Goal: Information Seeking & Learning: Learn about a topic

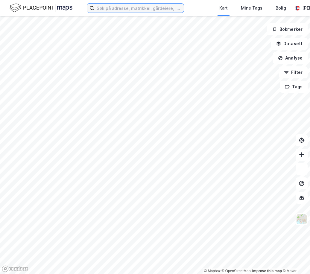
click at [120, 11] on input at bounding box center [138, 8] width 89 height 9
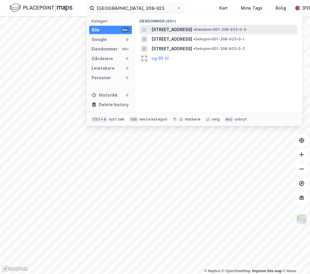
click at [192, 29] on span "[STREET_ADDRESS]" at bounding box center [171, 29] width 41 height 7
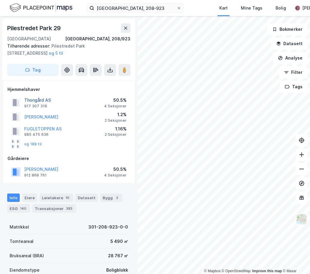
click at [0, 0] on button "Thongård AS" at bounding box center [0, 0] width 0 height 0
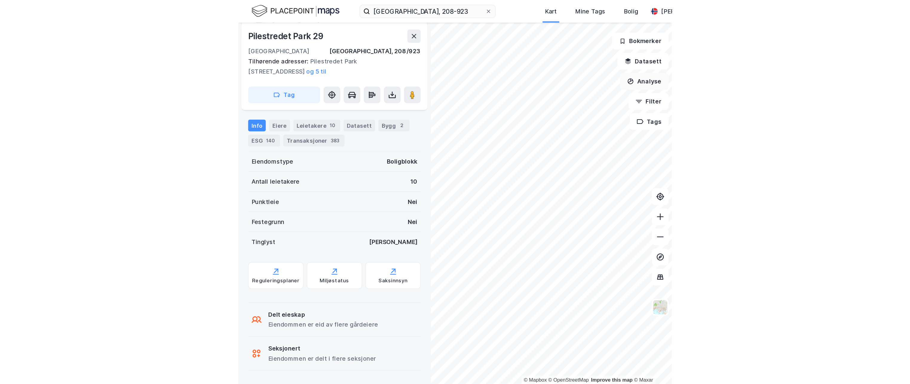
scroll to position [45, 0]
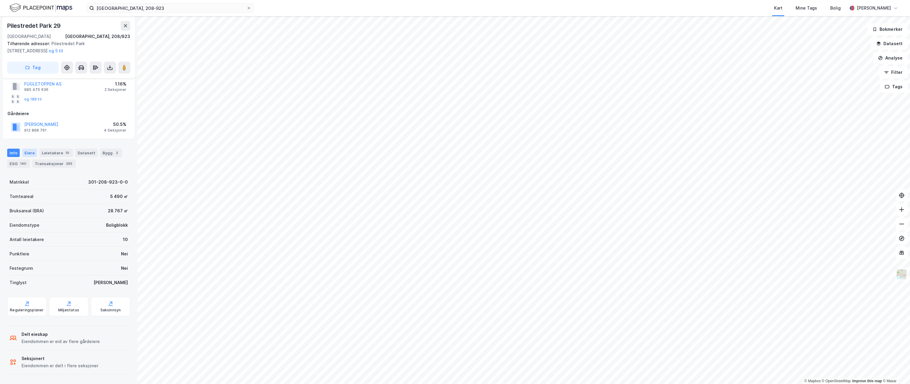
click at [26, 149] on div "Eiere" at bounding box center [29, 153] width 15 height 8
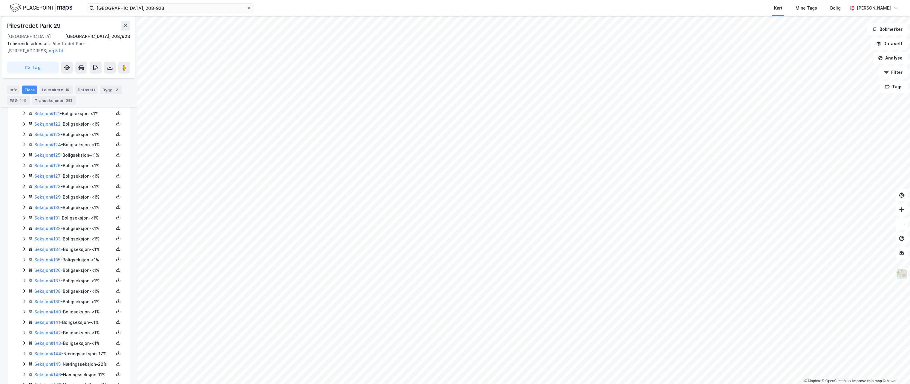
scroll to position [1450, 0]
click at [48, 273] on link "Seksjon # 146" at bounding box center [47, 344] width 27 height 5
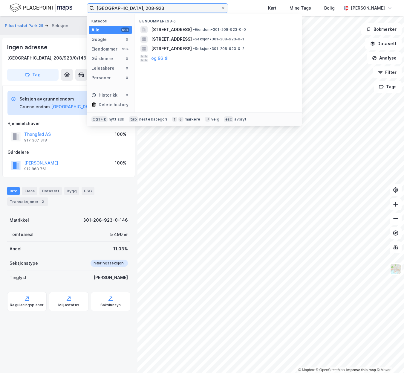
drag, startPoint x: 129, startPoint y: 7, endPoint x: 29, endPoint y: 4, distance: 100.2
click at [29, 4] on div "[GEOGRAPHIC_DATA], 208-923 Kategori Alle 99+ Google 0 Eiendommer 99+ Gårdeiere …" at bounding box center [202, 8] width 404 height 16
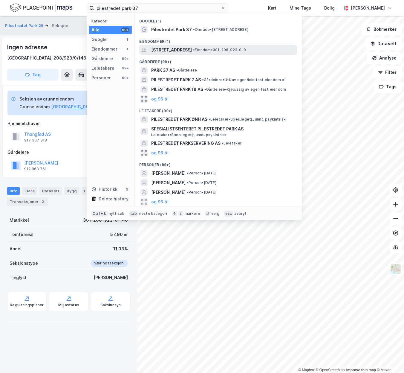
click at [156, 51] on span "[STREET_ADDRESS]" at bounding box center [171, 49] width 41 height 7
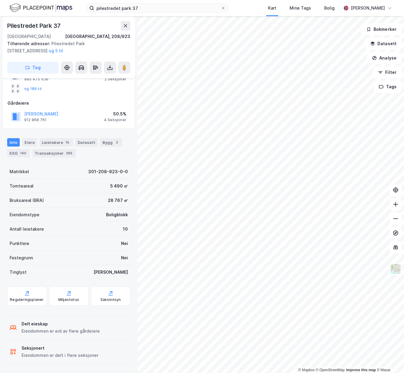
scroll to position [56, 0]
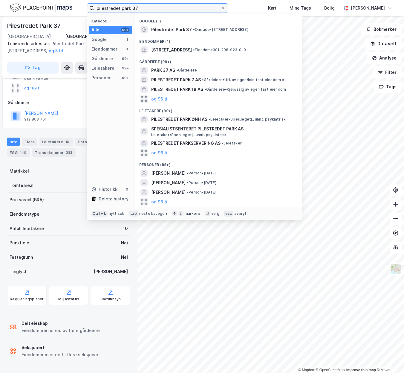
click at [152, 10] on input "pilestredet park 37" at bounding box center [157, 8] width 127 height 9
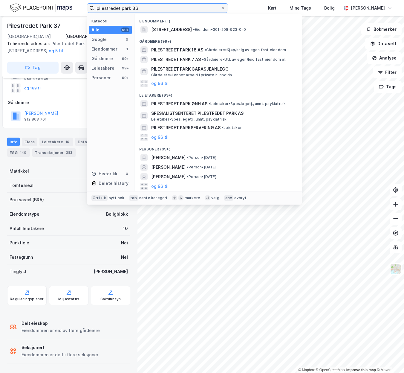
click at [163, 6] on input "pilestredet park 36" at bounding box center [157, 8] width 127 height 9
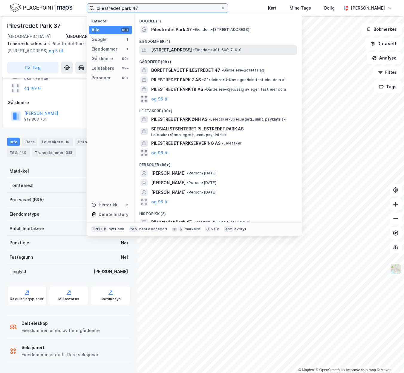
type input "pilestredet park 47"
click at [176, 48] on span "[STREET_ADDRESS]" at bounding box center [171, 49] width 41 height 7
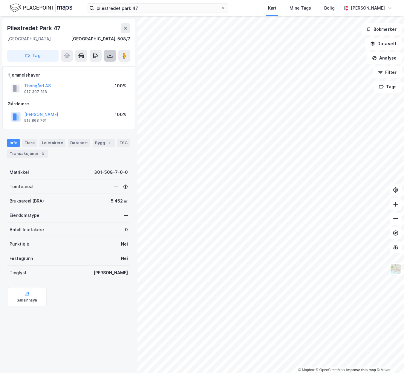
click at [108, 56] on icon at bounding box center [110, 56] width 6 height 6
click at [91, 68] on div "Last ned grunnbok" at bounding box center [80, 67] width 35 height 5
click at [85, 109] on div "Gårdeiere [PERSON_NAME] STIFTELSEN 912 868 761 100%" at bounding box center [68, 112] width 123 height 24
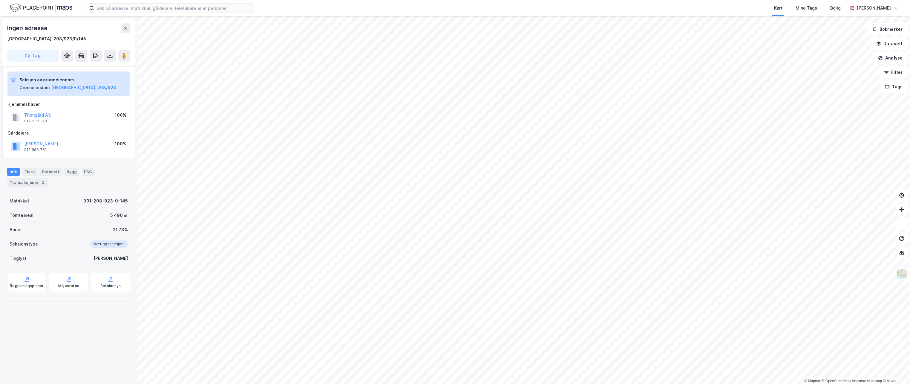
click at [38, 40] on div "Oslo, 208/923/0/145" at bounding box center [46, 38] width 79 height 7
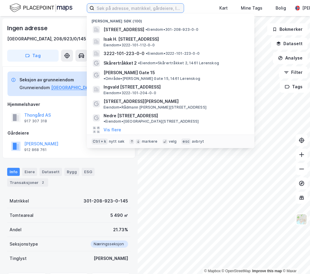
click at [134, 9] on input at bounding box center [138, 8] width 89 height 9
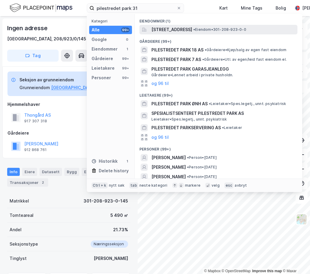
click at [192, 29] on span "[STREET_ADDRESS]" at bounding box center [171, 29] width 41 height 7
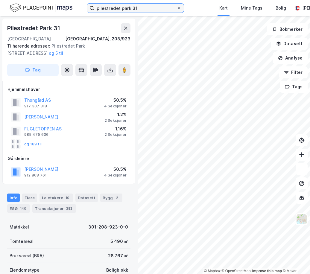
click at [137, 9] on input "pilestredet park 31" at bounding box center [135, 8] width 82 height 9
click at [149, 4] on input "pilestredet park 47" at bounding box center [135, 8] width 82 height 9
click at [116, 11] on input "pilestredet park 47" at bounding box center [135, 8] width 82 height 9
click at [152, 9] on input "pilestredet park 47" at bounding box center [135, 8] width 82 height 9
click at [137, 9] on input "pilestredet park" at bounding box center [135, 8] width 82 height 9
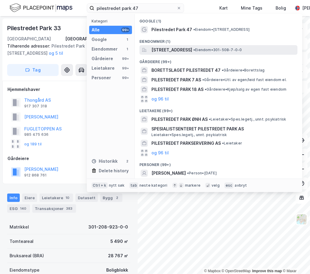
click at [182, 46] on span "[STREET_ADDRESS]" at bounding box center [171, 49] width 41 height 7
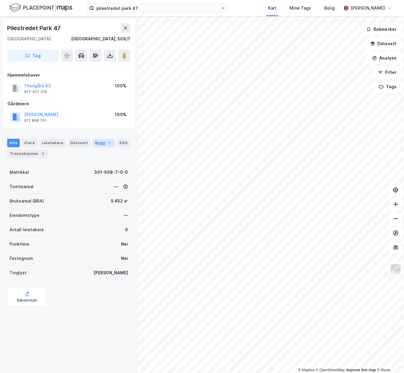
click at [93, 143] on div "Bygg 1" at bounding box center [104, 143] width 22 height 8
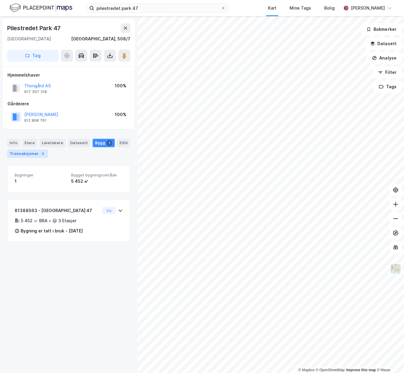
click at [26, 153] on div "Transaksjoner 3" at bounding box center [27, 153] width 41 height 8
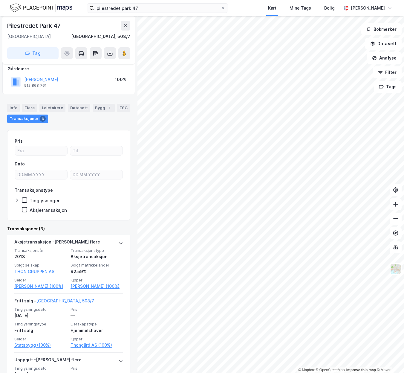
scroll to position [88, 0]
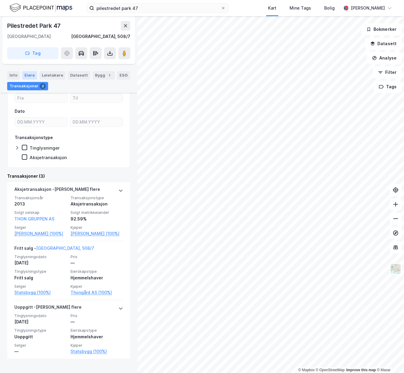
click at [32, 75] on div "Eiere" at bounding box center [29, 75] width 15 height 8
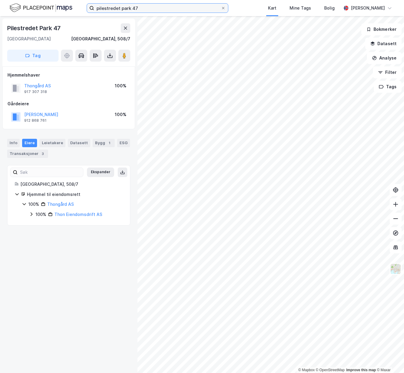
click at [147, 9] on input "pilestredet park 47" at bounding box center [157, 8] width 127 height 9
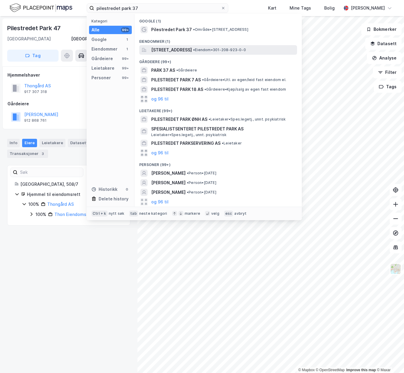
click at [176, 50] on span "[STREET_ADDRESS]" at bounding box center [171, 49] width 41 height 7
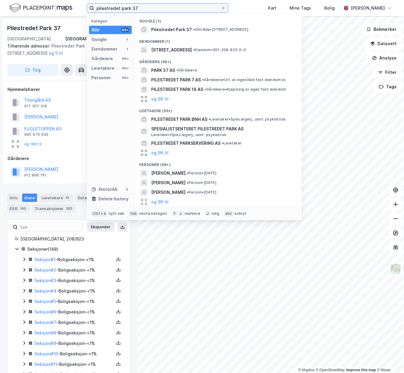
click at [146, 6] on input "pilestredet park 37" at bounding box center [157, 8] width 127 height 9
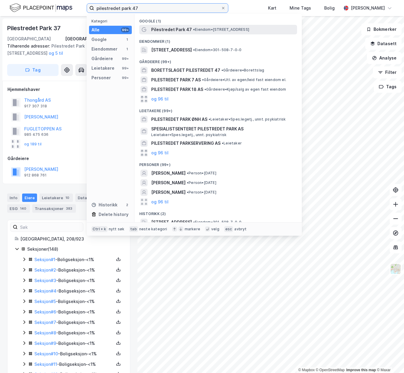
type input "pilestredet park 47"
click at [166, 28] on span "Pilestredet Park 47" at bounding box center [171, 29] width 41 height 7
